Goal: Task Accomplishment & Management: Manage account settings

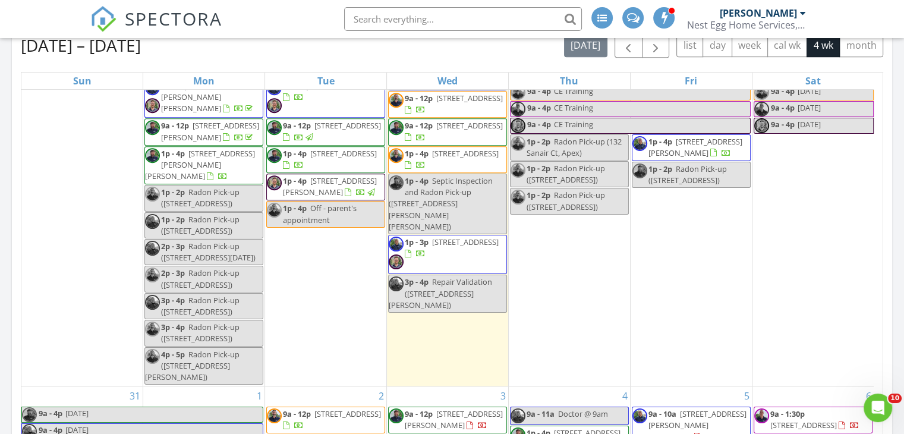
scroll to position [59, 0]
click at [200, 275] on span "Radon Pick-up (2740 Laurelcherry St, Raleigh)" at bounding box center [200, 278] width 78 height 22
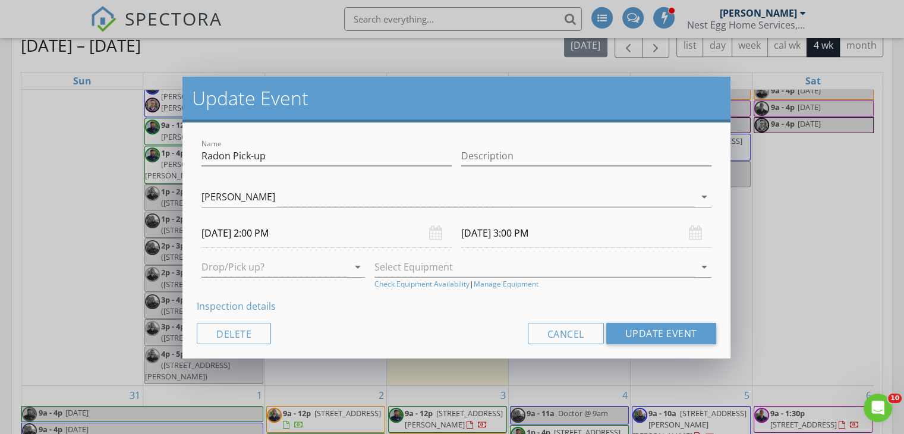
click at [228, 306] on link "Inspection details" at bounding box center [236, 306] width 79 height 13
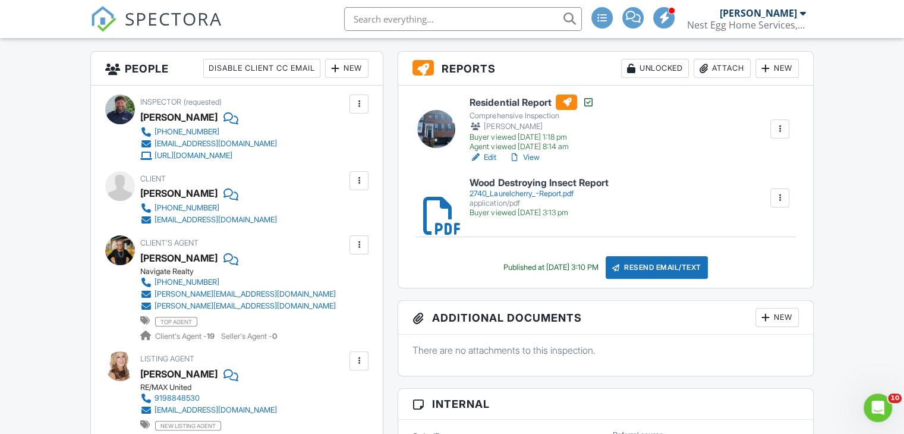
click at [735, 67] on div "Attach" at bounding box center [722, 68] width 57 height 19
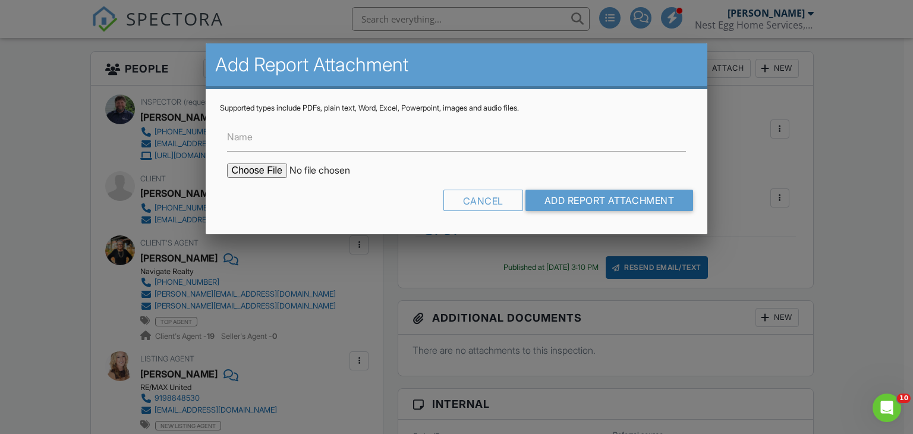
click at [246, 172] on input "file" at bounding box center [328, 170] width 202 height 14
type input "C:\fakepath\2740-Laurelcherry-St_RadonReport_093fa4a4-83e1-4843-8207-ecf8df8eb9…"
click at [569, 200] on input "Add Report Attachment" at bounding box center [609, 200] width 168 height 21
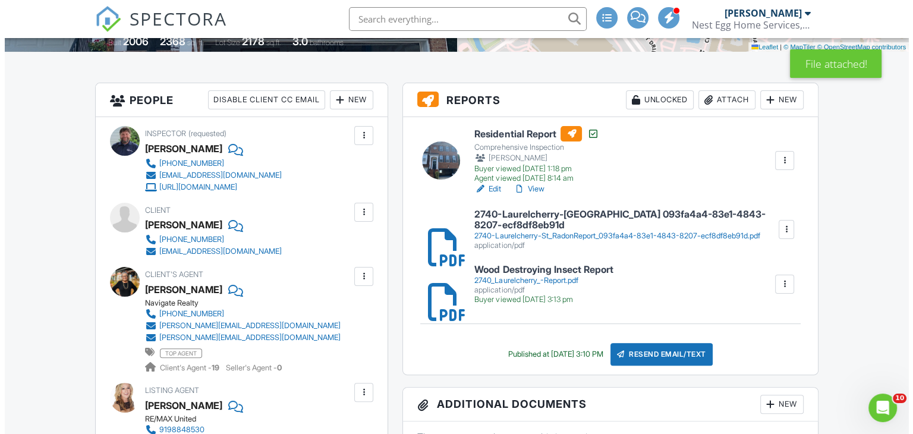
scroll to position [297, 0]
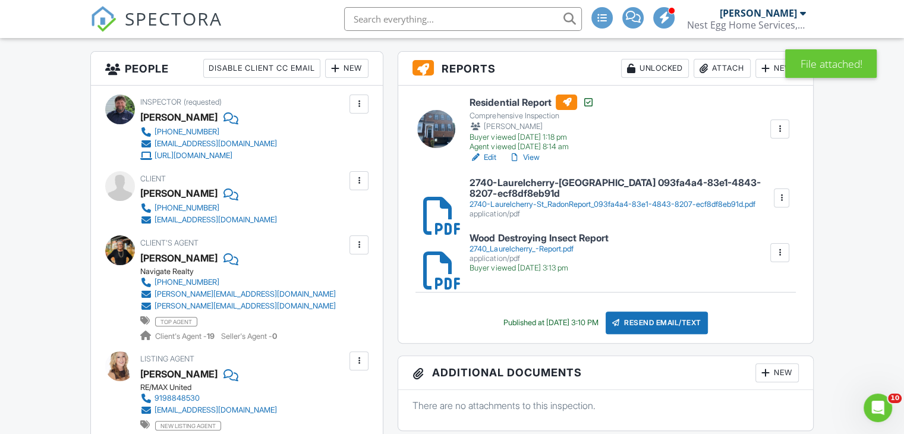
click at [656, 322] on div "Resend Email/Text" at bounding box center [657, 322] width 102 height 23
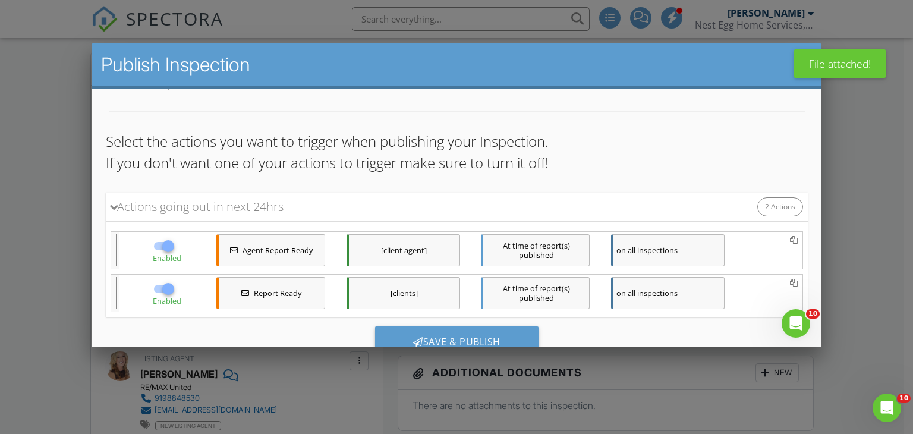
scroll to position [91, 0]
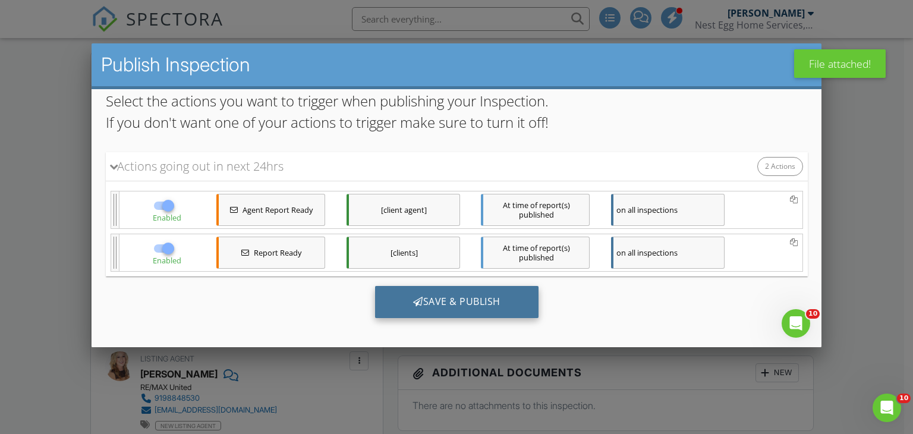
click at [430, 300] on div "Save & Publish" at bounding box center [455, 302] width 163 height 32
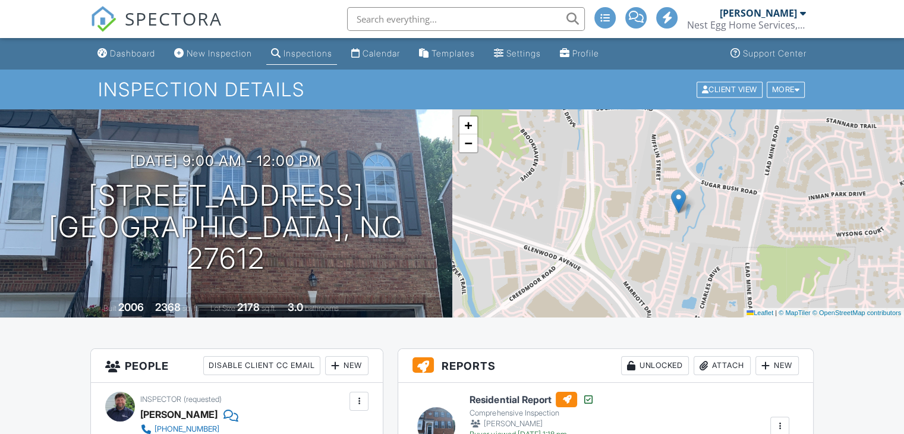
click at [134, 55] on div "Dashboard" at bounding box center [132, 53] width 45 height 10
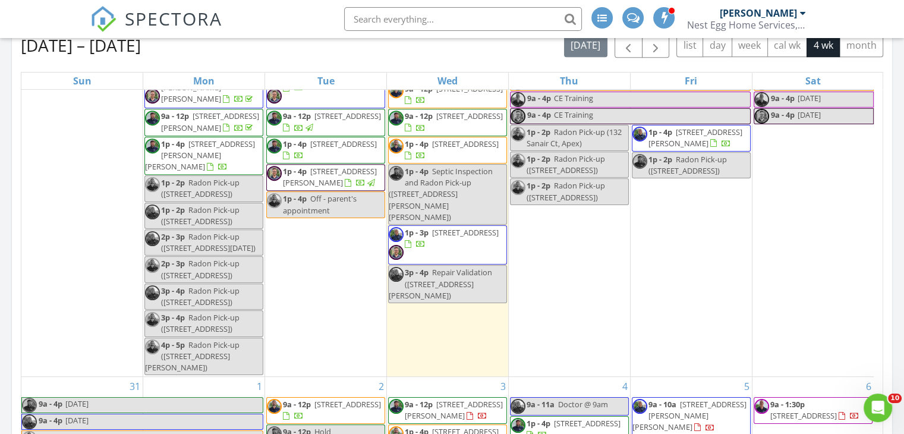
scroll to position [14, 0]
